Goal: Entertainment & Leisure: Consume media (video, audio)

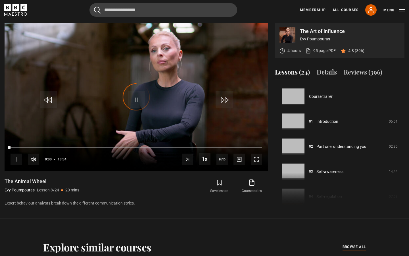
scroll to position [175, 0]
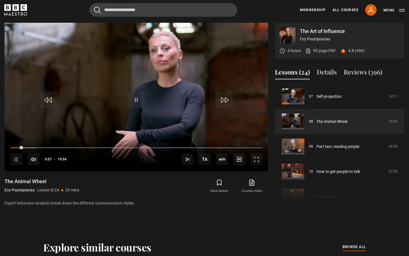
drag, startPoint x: 20, startPoint y: 149, endPoint x: 30, endPoint y: 149, distance: 10.0
click at [30, 149] on div "10s Skip Back 10 seconds Pause 10s Skip Forward 10 seconds Loaded : 10.23% 00:4…" at bounding box center [137, 155] width 264 height 32
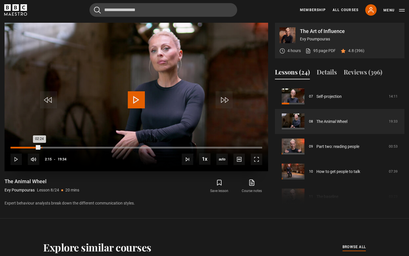
drag, startPoint x: 20, startPoint y: 147, endPoint x: 41, endPoint y: 147, distance: 21.0
click at [41, 147] on div "Loaded : 12.36% 02:24 02:24" at bounding box center [137, 148] width 252 height 2
click at [135, 98] on span "Video Player" at bounding box center [136, 99] width 17 height 17
drag, startPoint x: 41, startPoint y: 147, endPoint x: 28, endPoint y: 147, distance: 13.1
click at [28, 147] on div "01:35" at bounding box center [23, 148] width 24 height 2
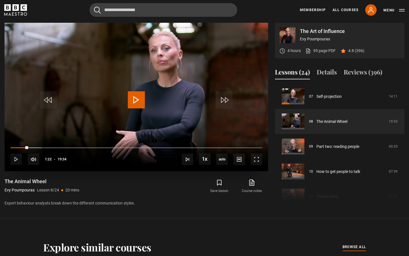
click at [139, 95] on span "Video Player" at bounding box center [136, 99] width 17 height 17
click at [130, 100] on span "Video Player" at bounding box center [136, 99] width 17 height 17
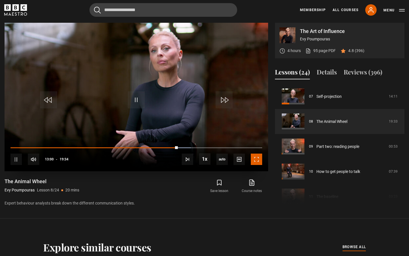
click at [257, 162] on span "Video Player" at bounding box center [256, 158] width 11 height 11
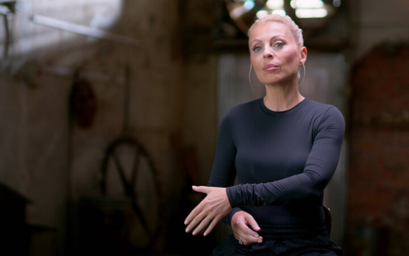
click at [257, 160] on video "Video Player" at bounding box center [204, 128] width 409 height 256
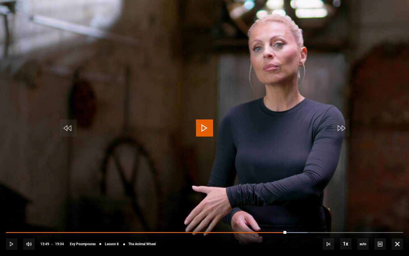
click at [205, 128] on span "Video Player" at bounding box center [204, 127] width 17 height 17
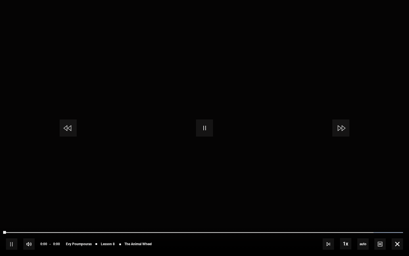
scroll to position [276, 0]
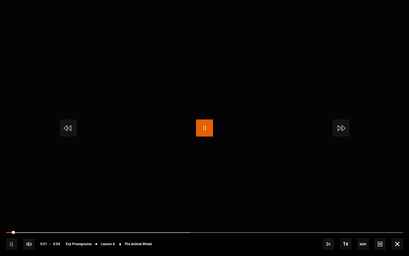
click at [206, 129] on span "Video Player" at bounding box center [204, 127] width 17 height 17
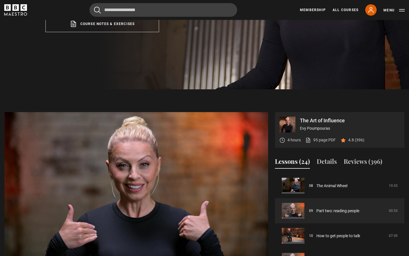
scroll to position [170, 0]
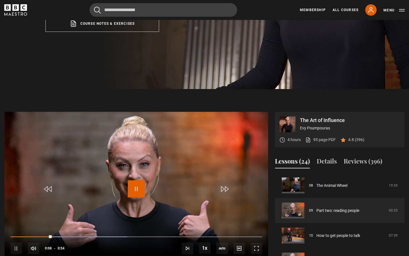
click at [133, 187] on span "Video Player" at bounding box center [136, 188] width 17 height 17
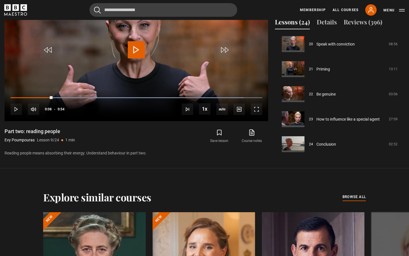
scroll to position [310, 0]
